Goal: Find contact information: Find contact information

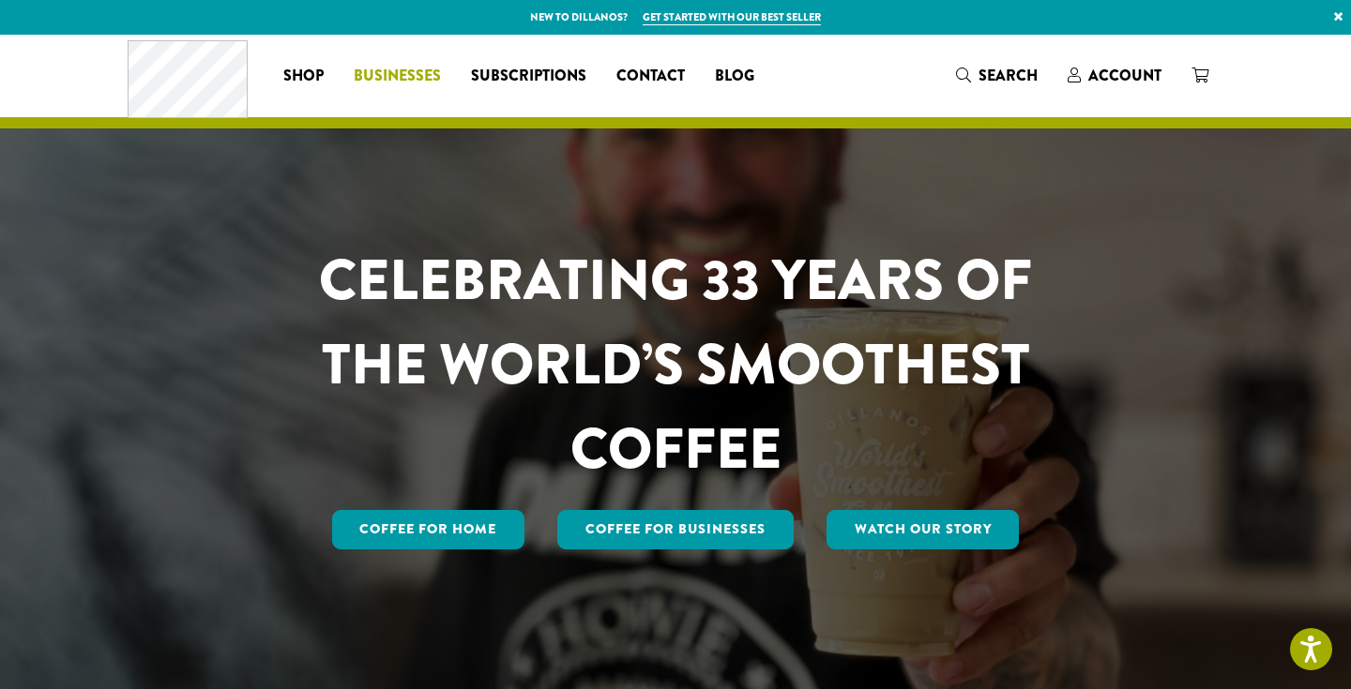
click at [400, 79] on span "Businesses" at bounding box center [397, 76] width 87 height 23
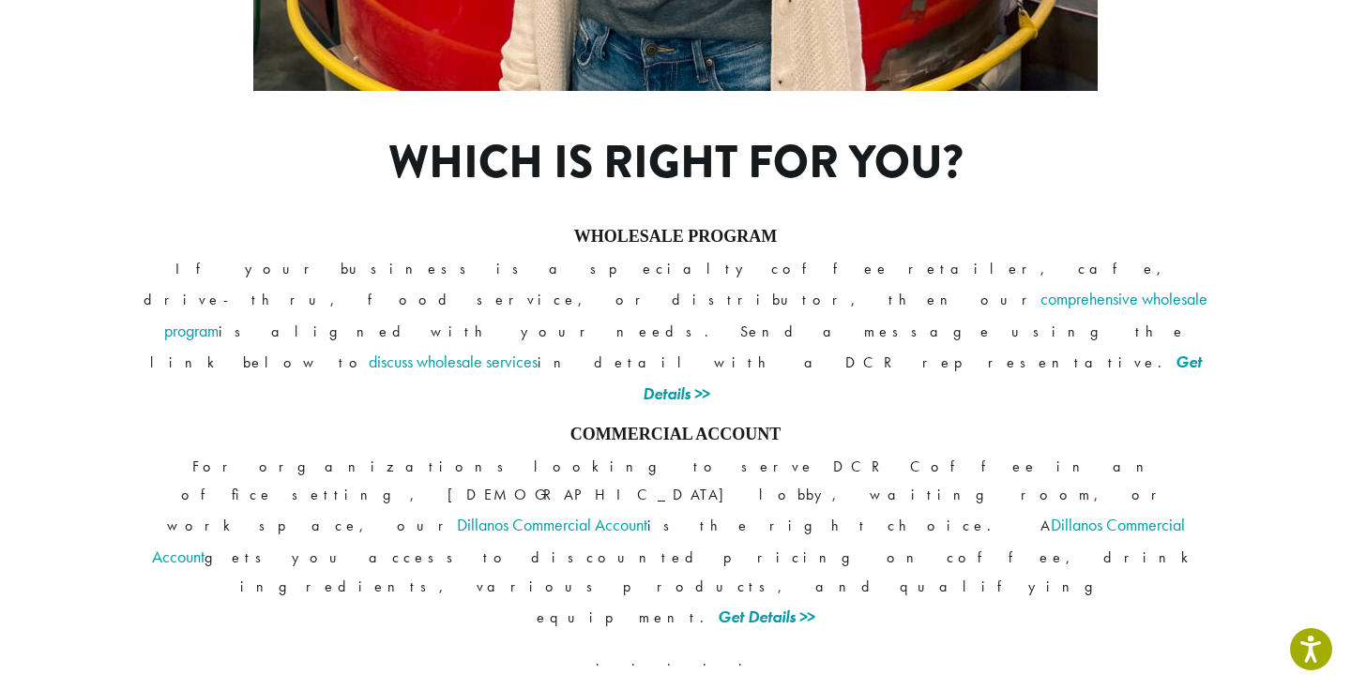
scroll to position [1486, 0]
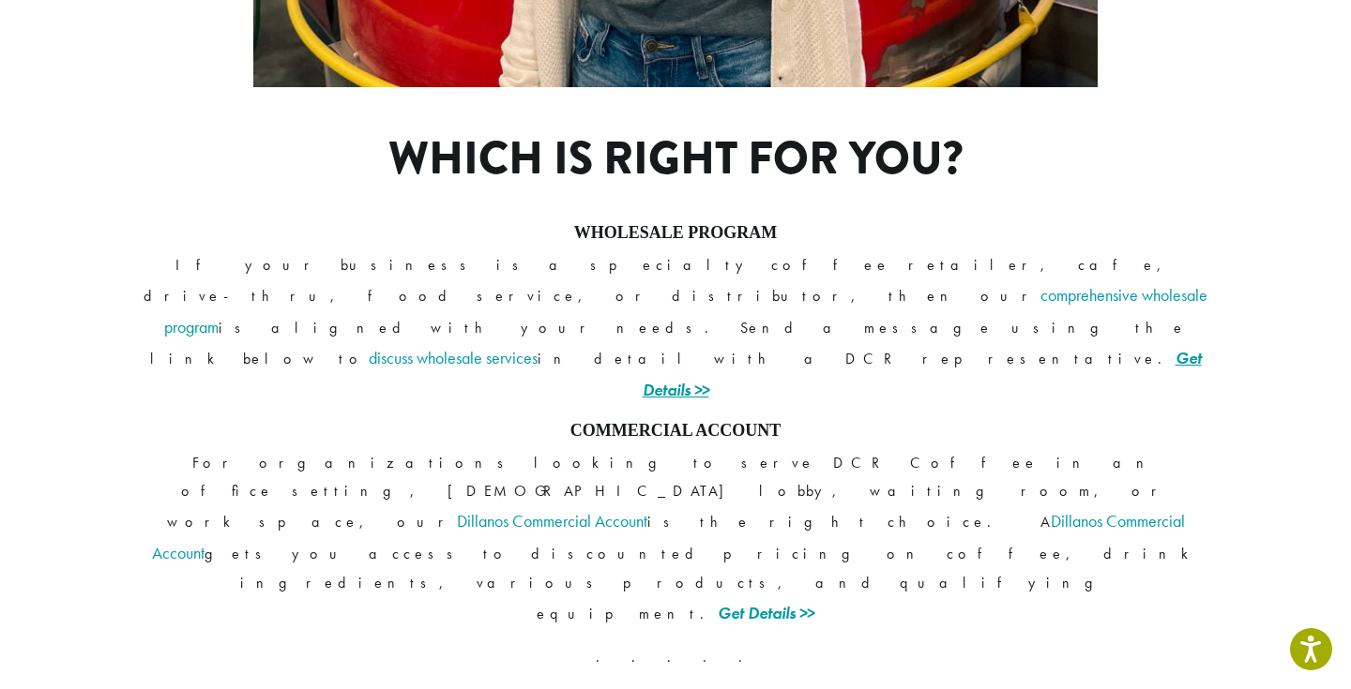
click at [951, 347] on link "Get Details >>" at bounding box center [921, 373] width 559 height 53
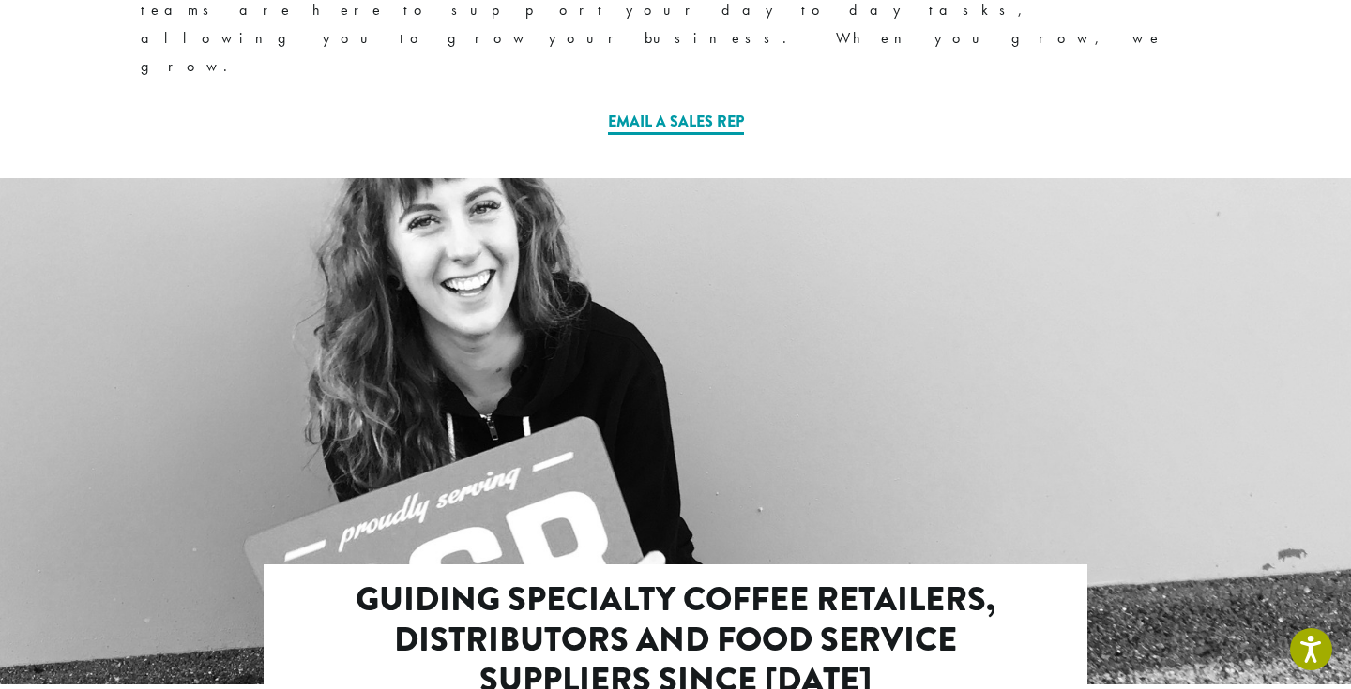
scroll to position [1567, 0]
